Goal: Navigation & Orientation: Find specific page/section

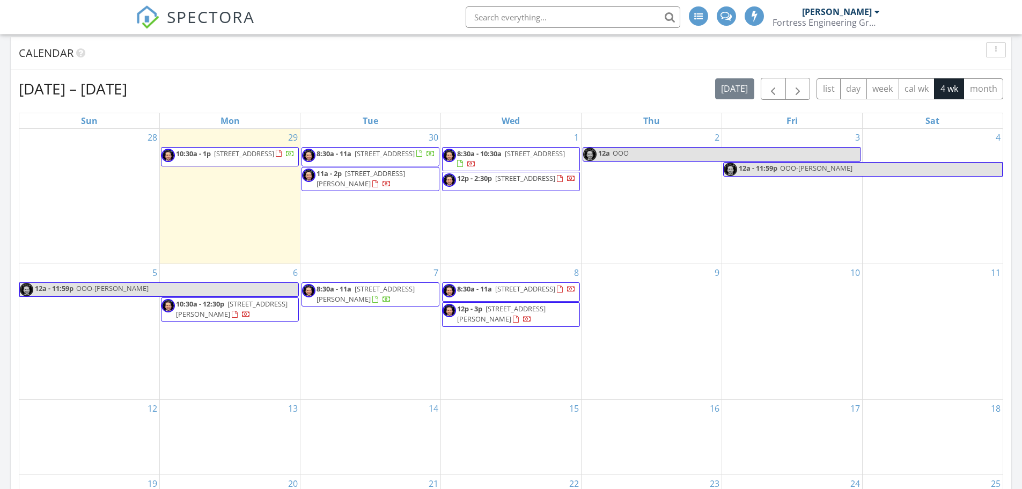
scroll to position [518, 0]
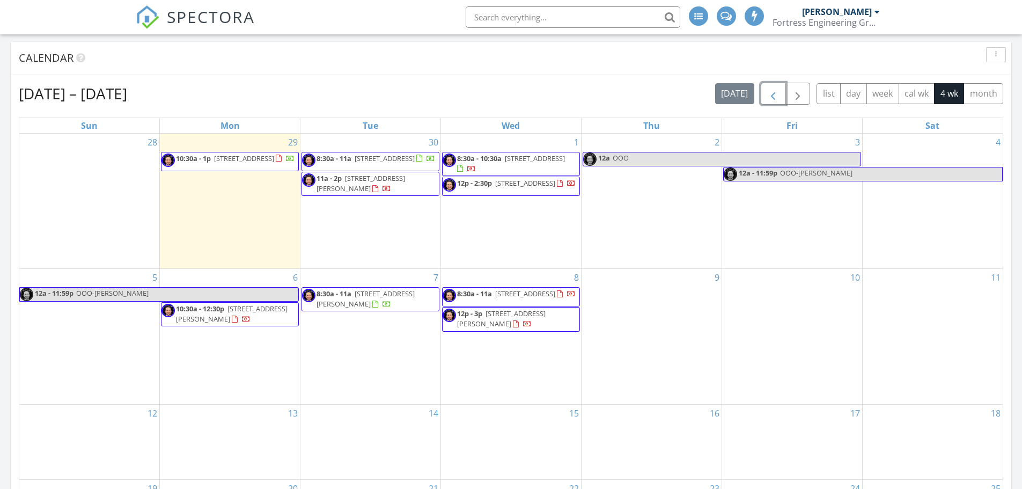
click at [768, 97] on span "button" at bounding box center [773, 93] width 13 height 13
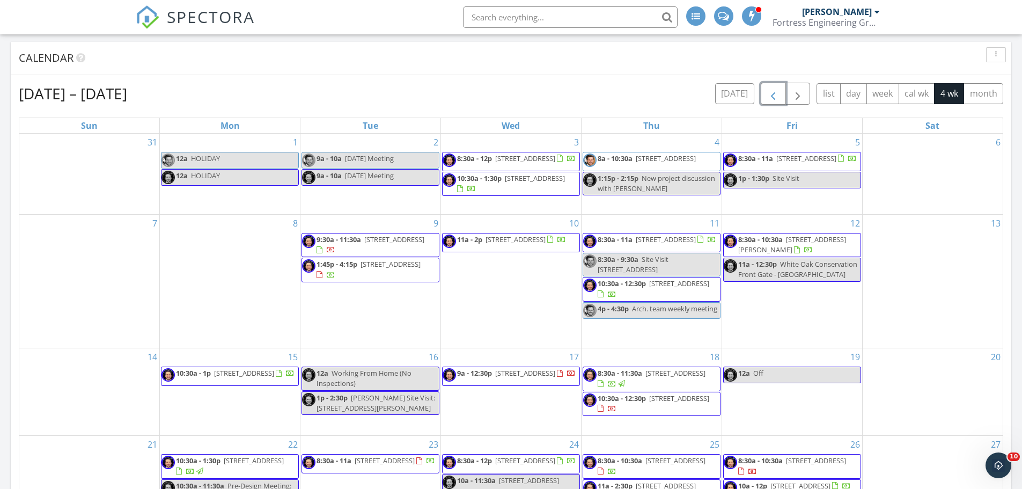
scroll to position [0, 0]
click at [773, 98] on span "button" at bounding box center [773, 93] width 13 height 13
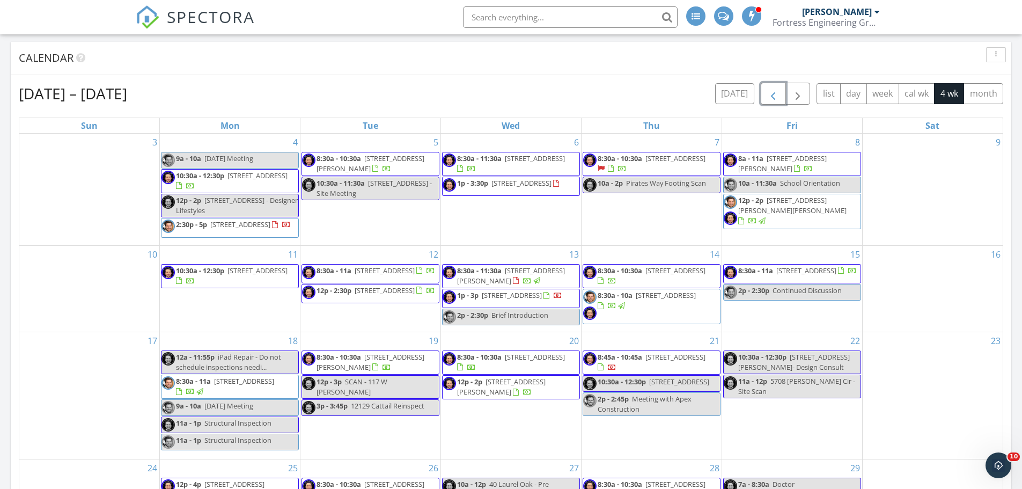
click at [768, 97] on span "button" at bounding box center [773, 93] width 13 height 13
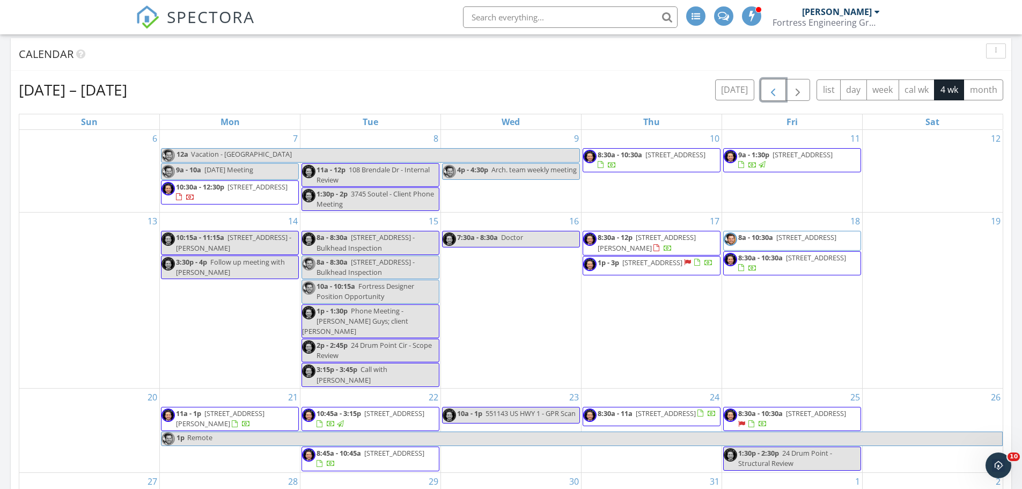
scroll to position [410, 0]
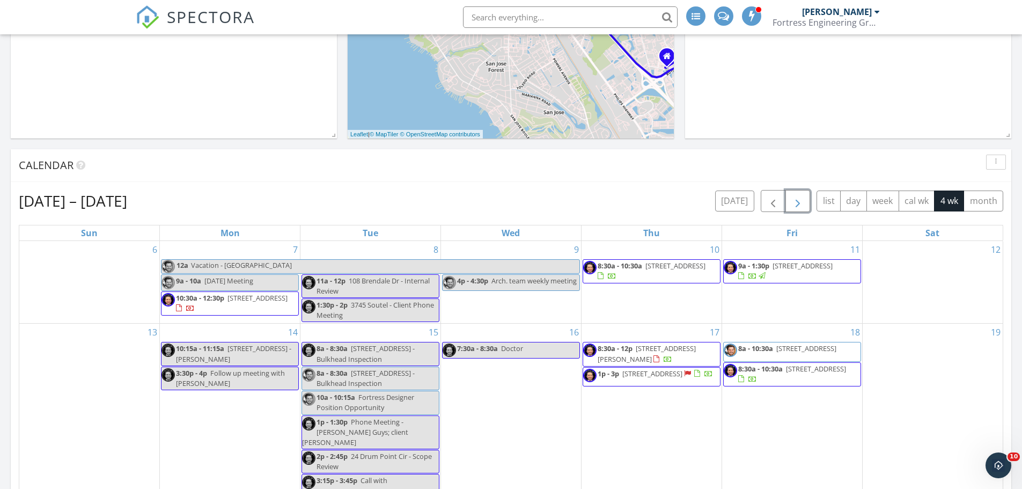
click at [797, 206] on span "button" at bounding box center [797, 201] width 13 height 13
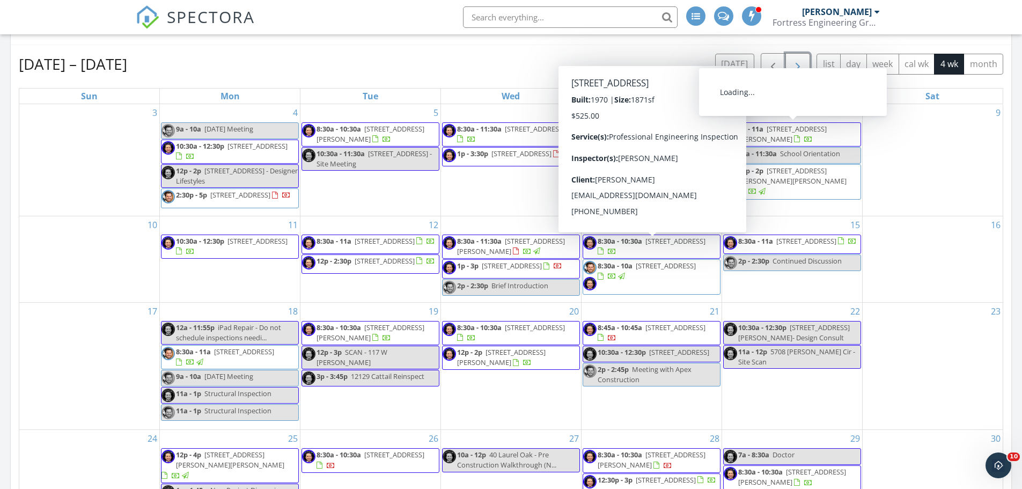
scroll to position [464, 0]
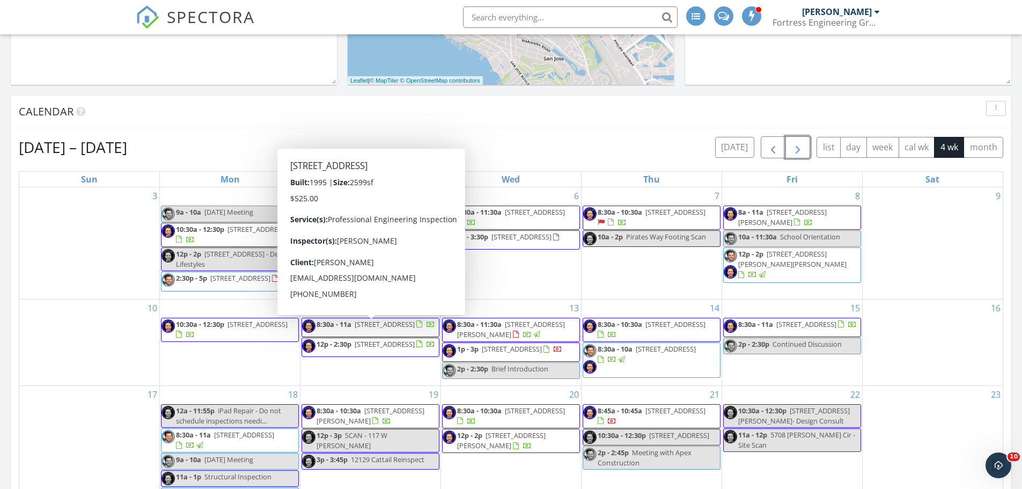
click at [801, 147] on span "button" at bounding box center [797, 147] width 13 height 13
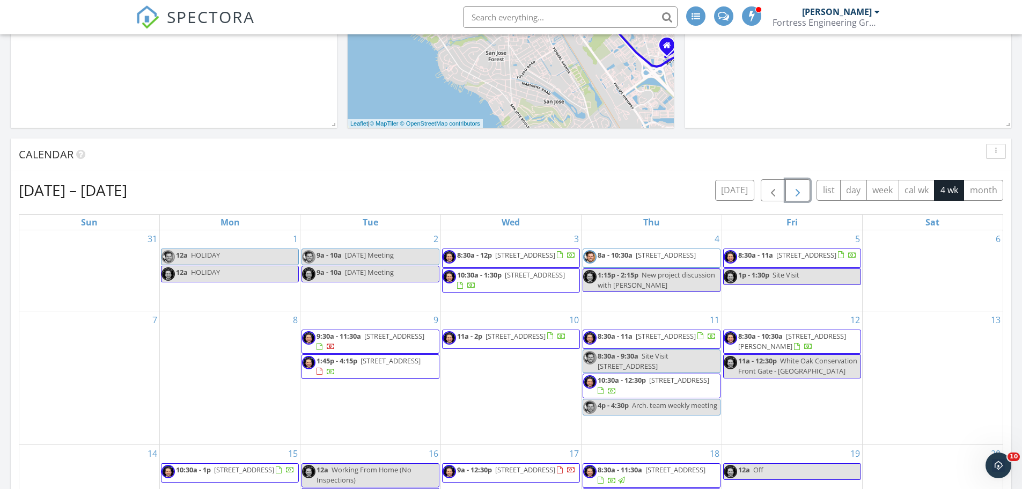
scroll to position [410, 0]
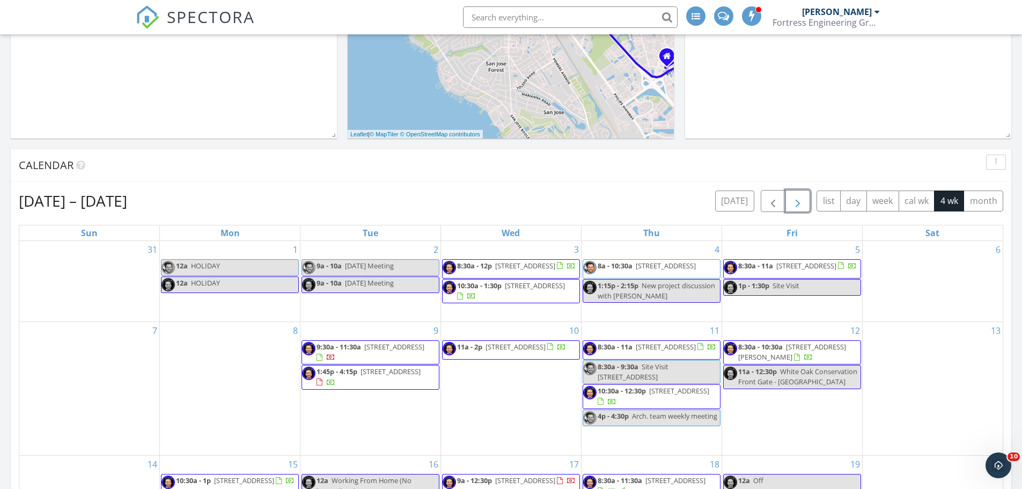
click at [796, 203] on span "button" at bounding box center [797, 201] width 13 height 13
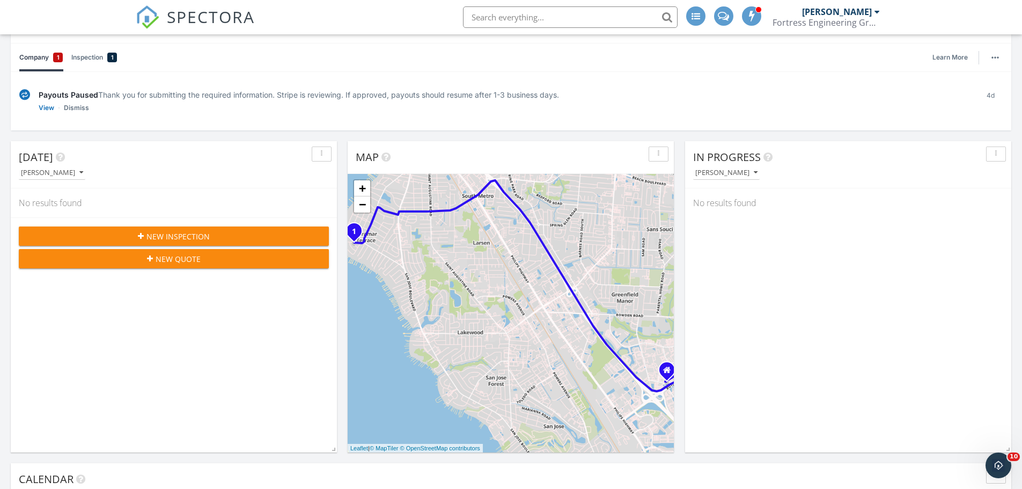
scroll to position [89, 0]
